Goal: Navigation & Orientation: Find specific page/section

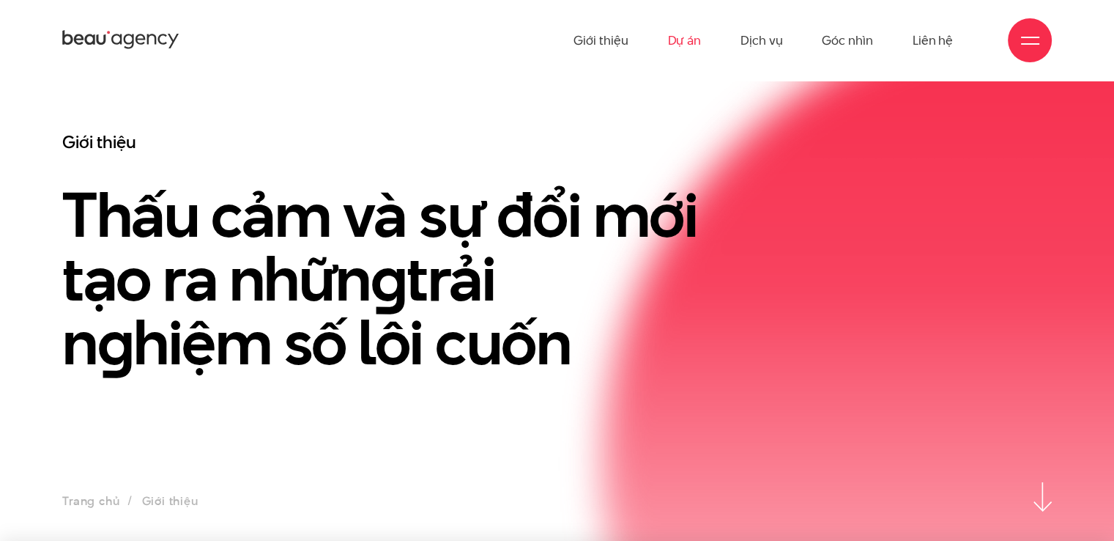
click at [686, 39] on link "Dự án" at bounding box center [684, 40] width 34 height 81
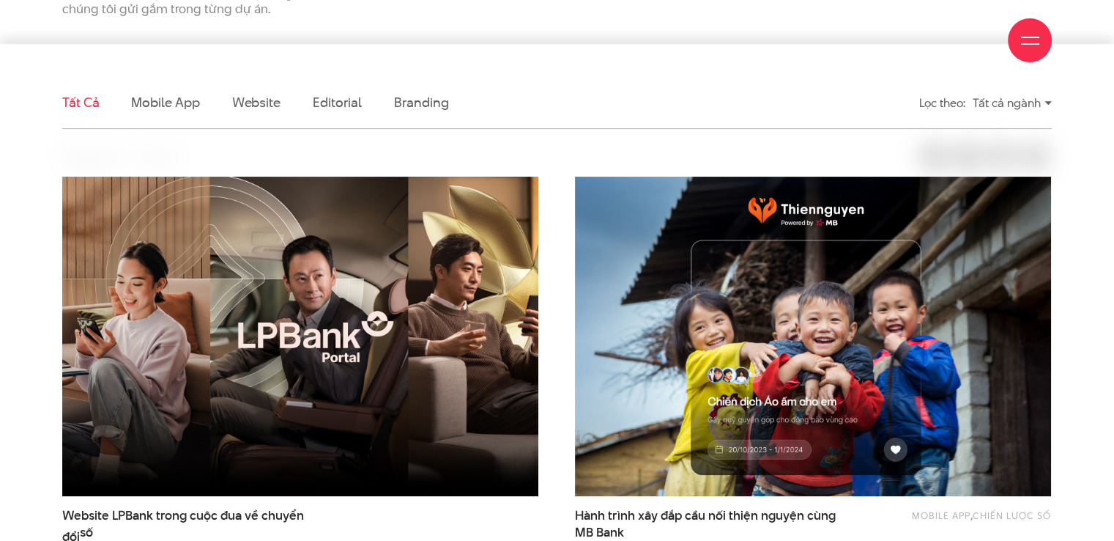
scroll to position [513, 0]
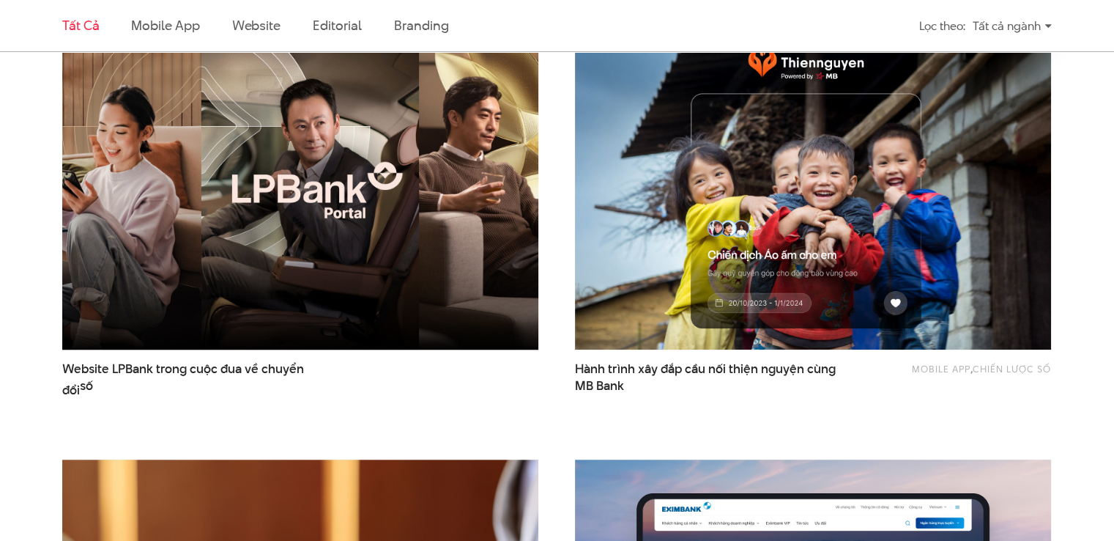
click at [430, 197] on img at bounding box center [301, 189] width 524 height 351
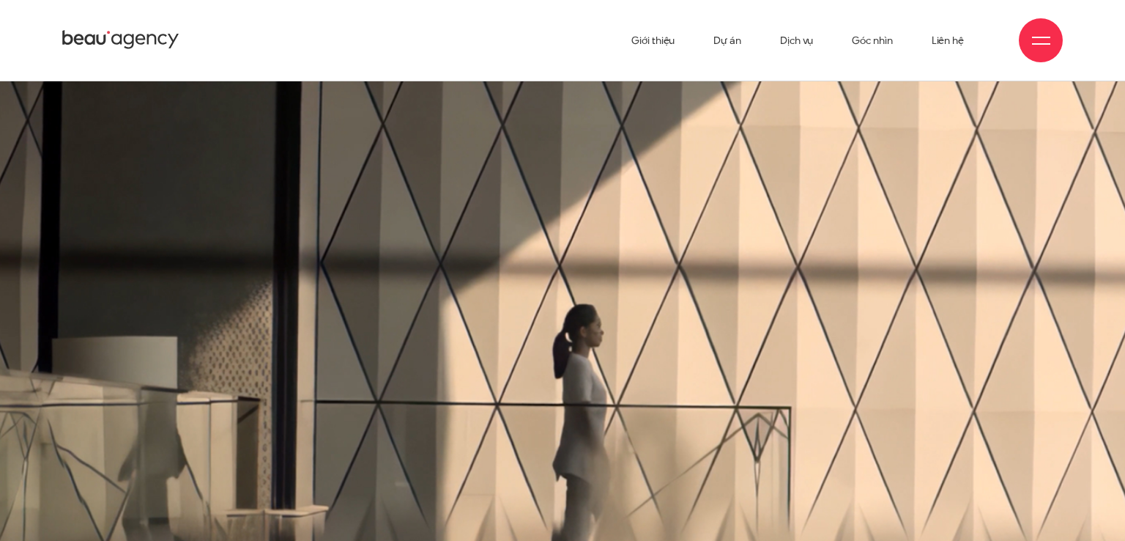
click at [1096, 53] on div "Giới thiệu Dự án Dịch vụ Góc nhìn Liên hệ" at bounding box center [562, 40] width 1125 height 81
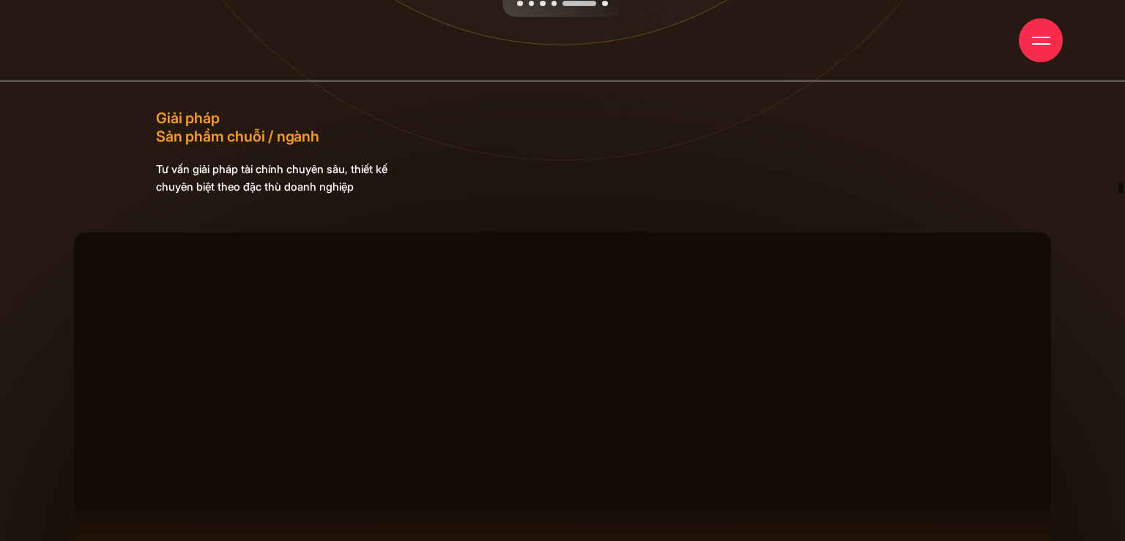
click at [1046, 39] on div at bounding box center [1041, 41] width 18 height 18
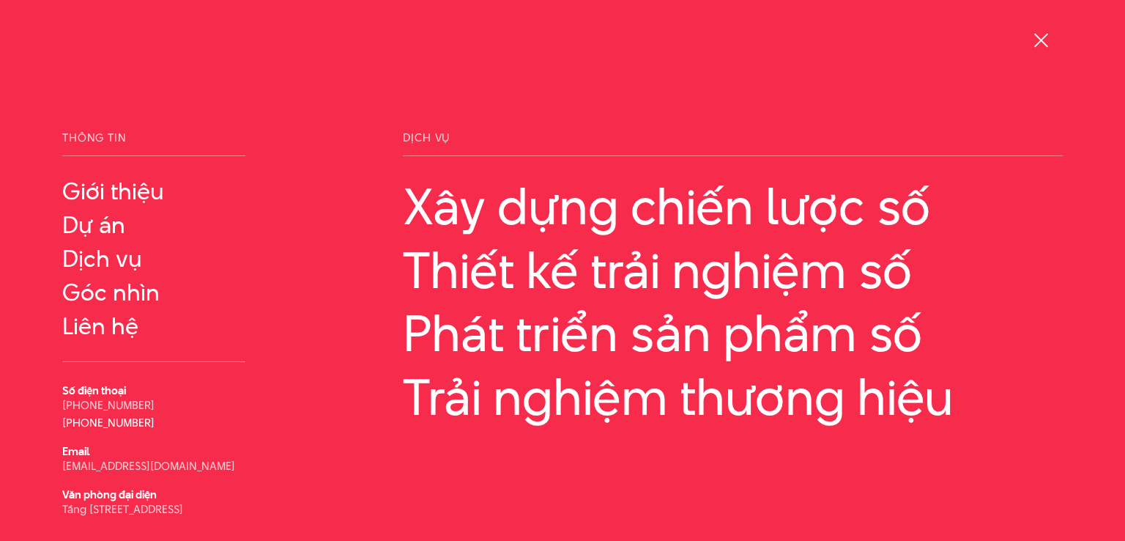
scroll to position [50, 0]
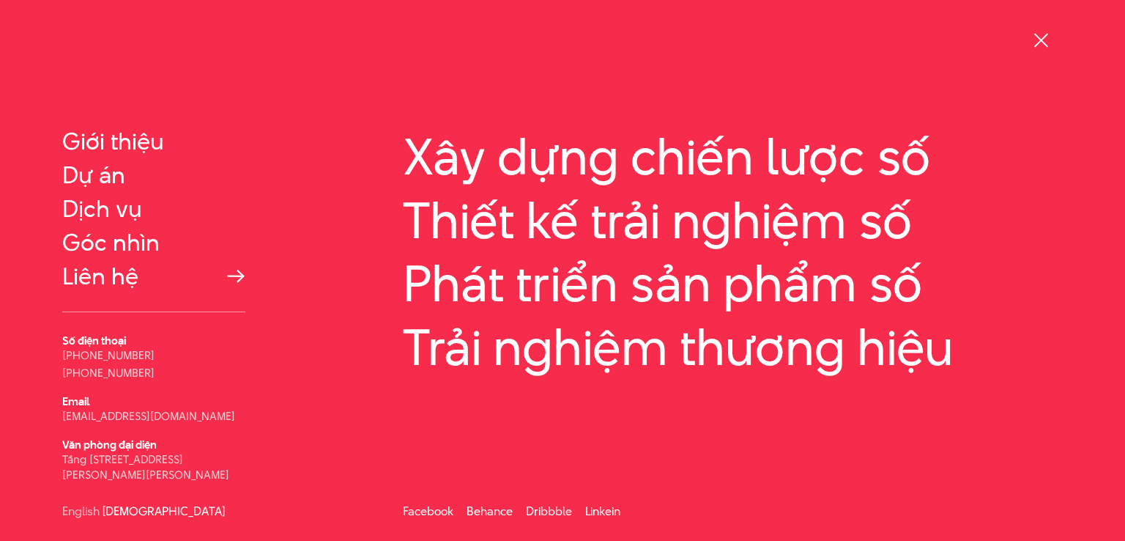
click at [88, 278] on link "Liên hệ" at bounding box center [153, 276] width 183 height 26
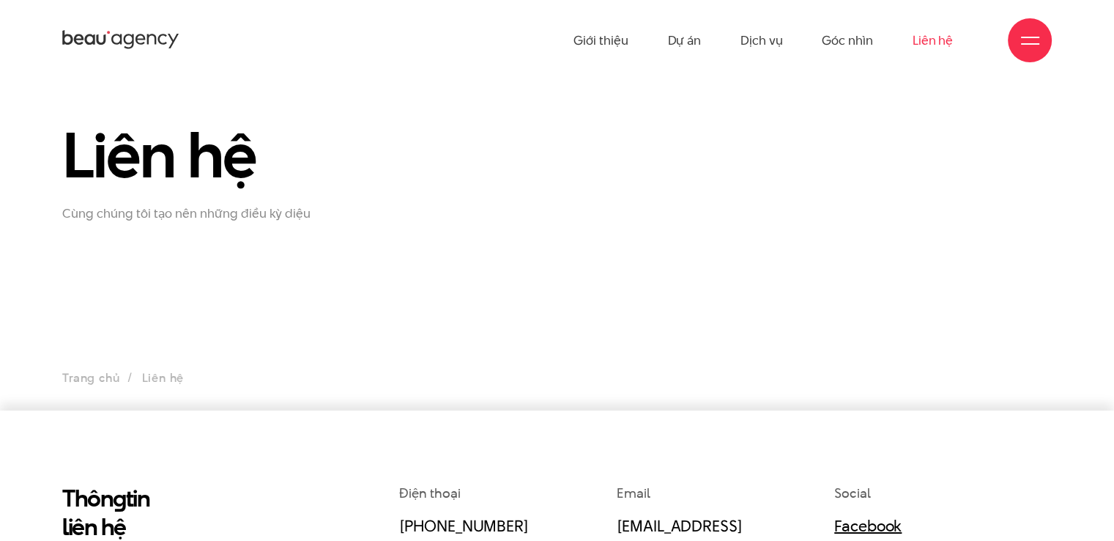
click at [514, 234] on section "Liên hệ Cùng chúng tôi tạo nên những điều kỳ diệu Trang chủ Liên hệ" at bounding box center [557, 246] width 1114 height 330
